Goal: Transaction & Acquisition: Purchase product/service

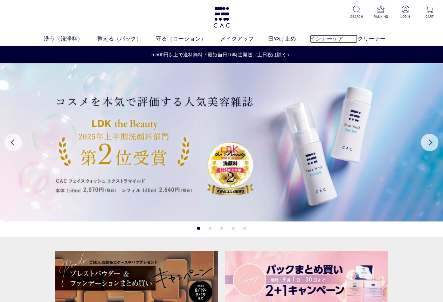
click at [322, 42] on link "インナーケア" at bounding box center [334, 39] width 48 height 8
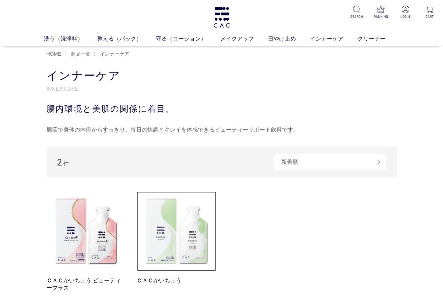
click at [174, 230] on img at bounding box center [177, 232] width 80 height 80
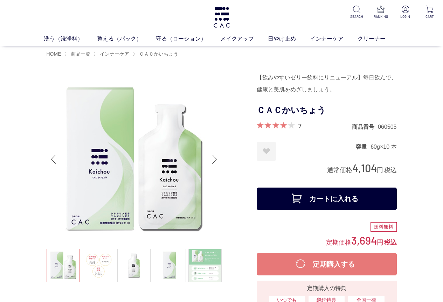
scroll to position [35, 0]
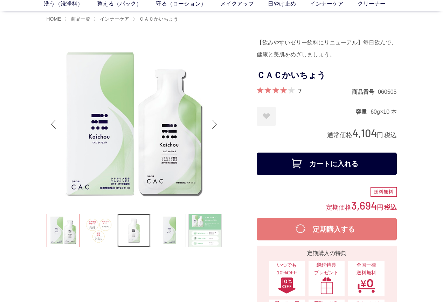
click at [139, 230] on link at bounding box center [133, 230] width 33 height 33
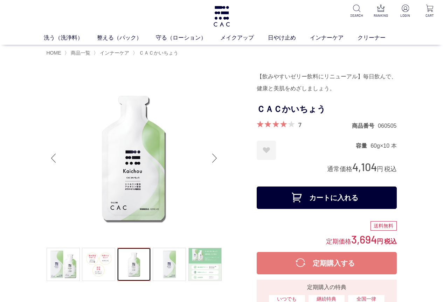
scroll to position [0, 0]
